Goal: Information Seeking & Learning: Understand process/instructions

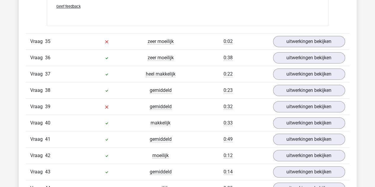
scroll to position [4599, 0]
click at [304, 101] on link "uitwerkingen bekijken" at bounding box center [309, 106] width 72 height 11
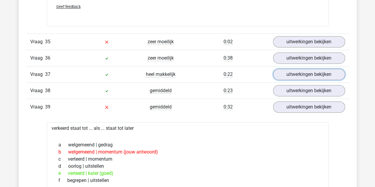
click at [300, 69] on link "uitwerkingen bekijken" at bounding box center [309, 74] width 72 height 11
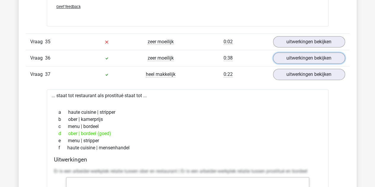
click at [296, 52] on link "uitwerkingen bekijken" at bounding box center [309, 57] width 72 height 11
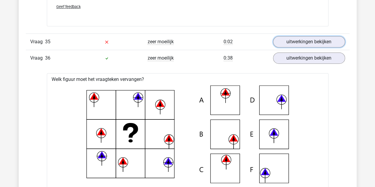
click at [296, 36] on link "uitwerkingen bekijken" at bounding box center [309, 41] width 72 height 11
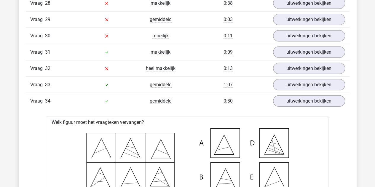
scroll to position [4085, 0]
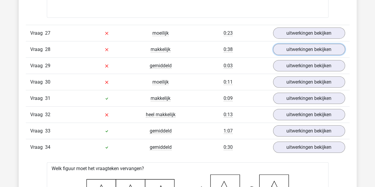
click at [302, 44] on link "uitwerkingen bekijken" at bounding box center [309, 49] width 72 height 11
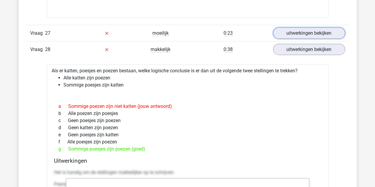
click at [299, 28] on link "uitwerkingen bekijken" at bounding box center [309, 33] width 72 height 11
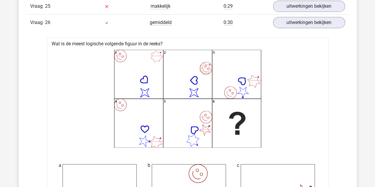
scroll to position [3433, 0]
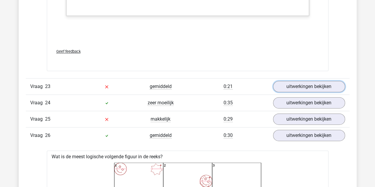
click at [317, 81] on link "uitwerkingen bekijken" at bounding box center [309, 86] width 72 height 11
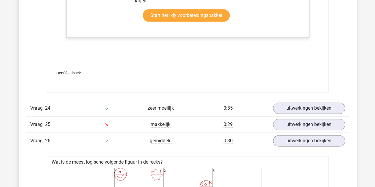
scroll to position [3715, 0]
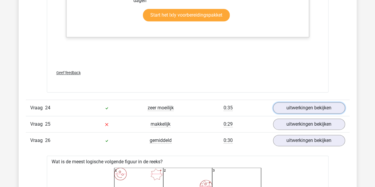
click at [312, 102] on link "uitwerkingen bekijken" at bounding box center [309, 107] width 72 height 11
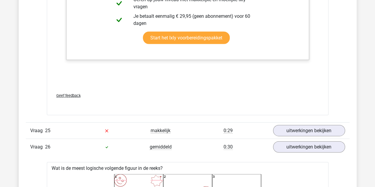
scroll to position [4026, 0]
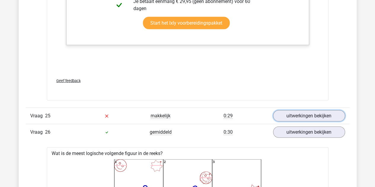
click at [310, 110] on link "uitwerkingen bekijken" at bounding box center [309, 115] width 72 height 11
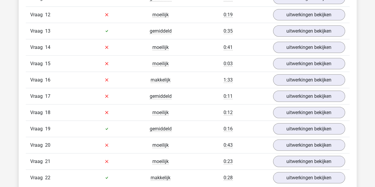
scroll to position [3030, 0]
click at [301, 29] on link "uitwerkingen bekijken" at bounding box center [309, 31] width 72 height 11
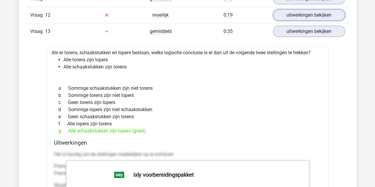
click at [299, 9] on link "uitwerkingen bekijken" at bounding box center [309, 14] width 72 height 11
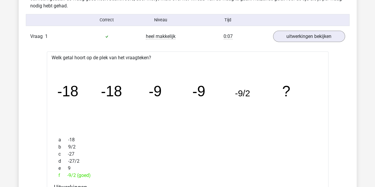
scroll to position [667, 0]
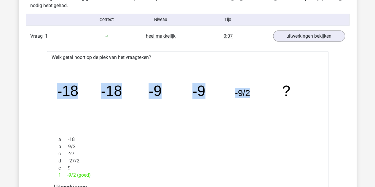
drag, startPoint x: 58, startPoint y: 91, endPoint x: 273, endPoint y: 93, distance: 214.8
click at [273, 93] on icon "image/svg+xml -18 -18 -9 -9 -9/2 ?" at bounding box center [187, 96] width 262 height 66
copy g "-18 -18 -9 -9 -9/2"
click at [185, 121] on icon "image/svg+xml -18 -18 -9 -9 -9/2 ?" at bounding box center [187, 96] width 262 height 66
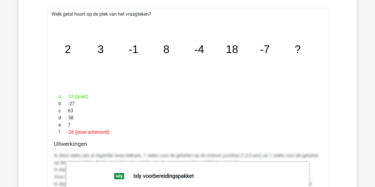
scroll to position [1071, 0]
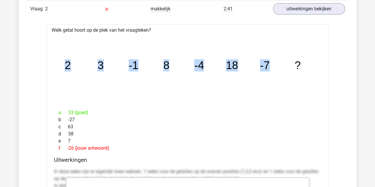
drag, startPoint x: 64, startPoint y: 65, endPoint x: 277, endPoint y: 74, distance: 213.2
click at [277, 74] on icon "image/svg+xml 2 3 -1 8 -4 18 -7 ?" at bounding box center [187, 69] width 262 height 66
copy g "2 3 -1 8 -4 18 -7"
